Goal: Task Accomplishment & Management: Use online tool/utility

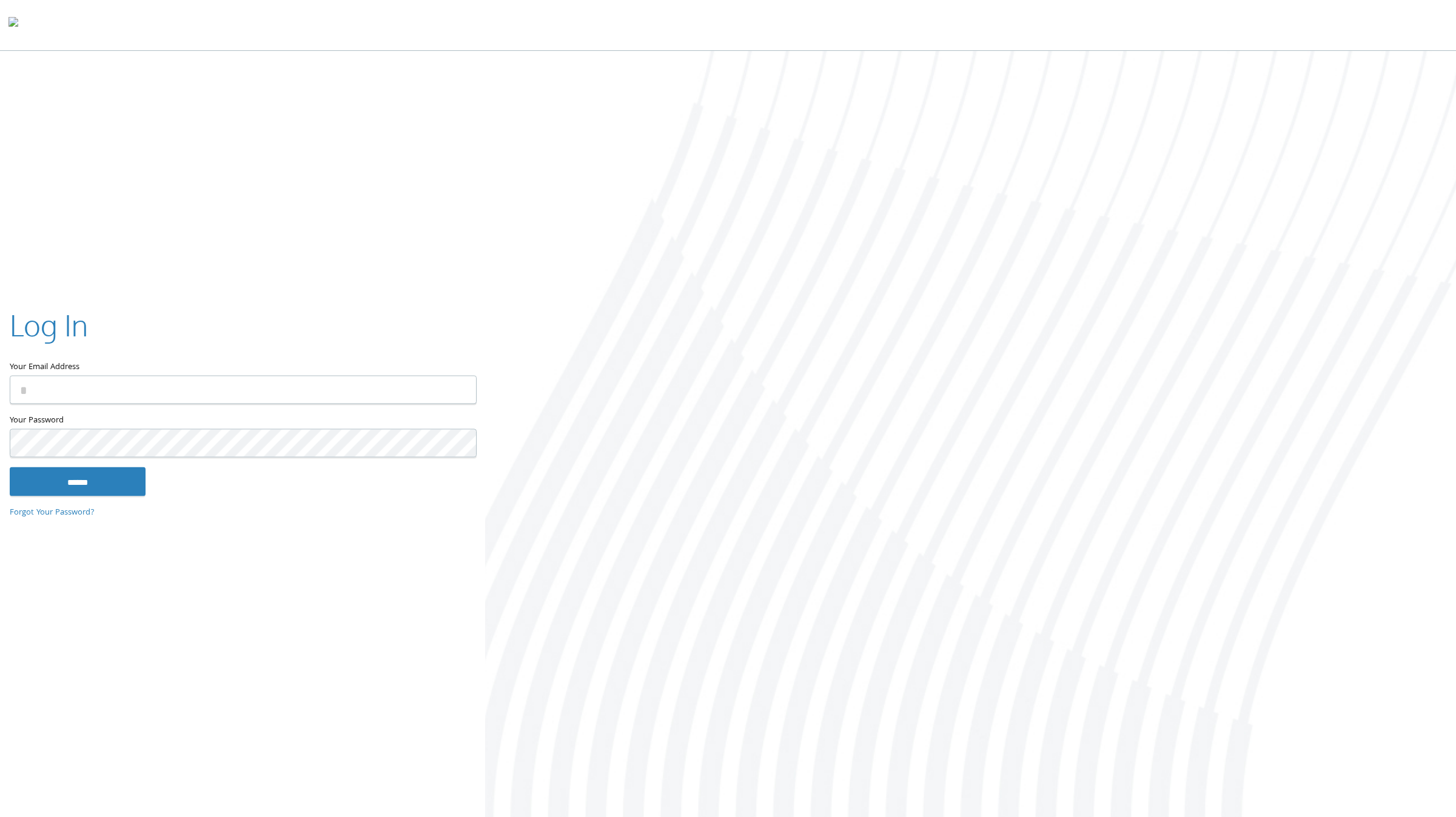
click at [122, 383] on input "Your Email Address" at bounding box center [243, 390] width 467 height 29
type input "**********"
click at [10, 467] on input "******" at bounding box center [78, 482] width 136 height 29
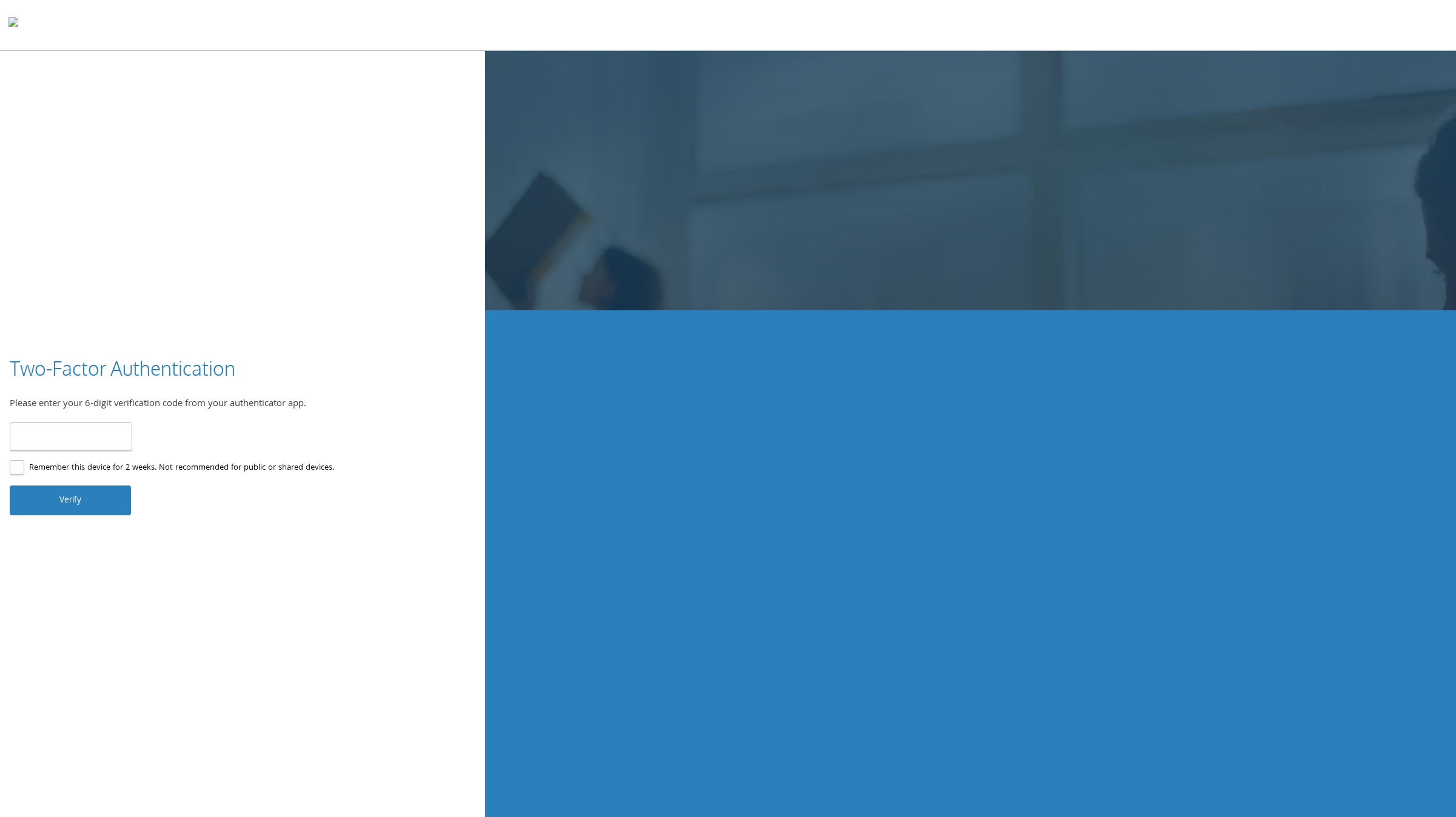
type input "******"
